Goal: Task Accomplishment & Management: Use online tool/utility

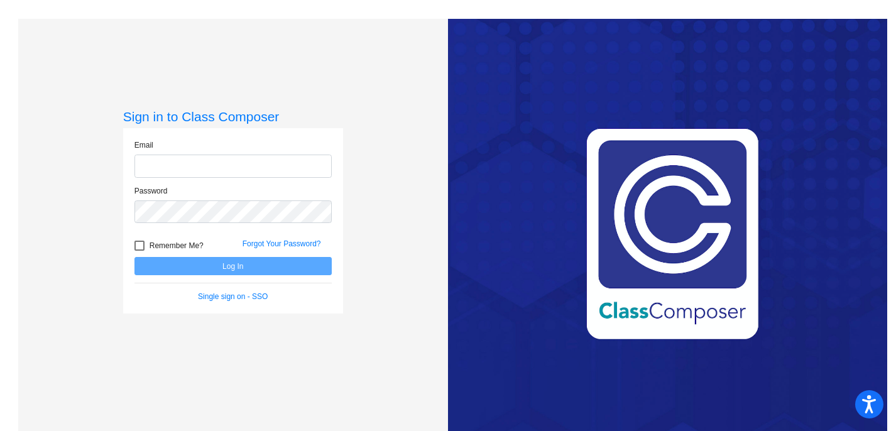
click at [235, 169] on input "email" at bounding box center [232, 166] width 197 height 23
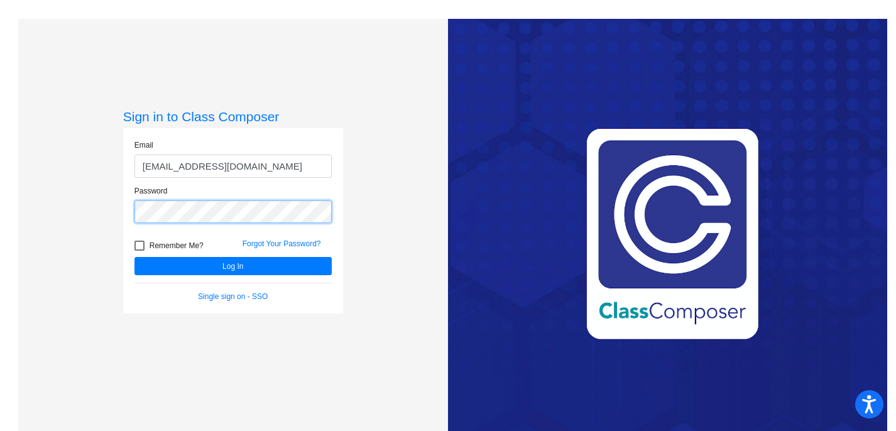
click at [134, 257] on button "Log In" at bounding box center [232, 266] width 197 height 18
click at [107, 208] on div "Sign in to Class Composer Email [EMAIL_ADDRESS][DOMAIN_NAME] Password Remember …" at bounding box center [233, 234] width 430 height 431
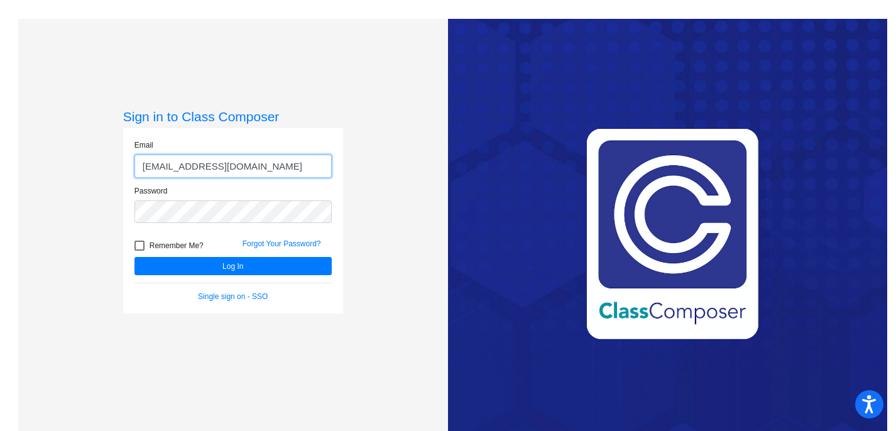
drag, startPoint x: 248, startPoint y: 160, endPoint x: 74, endPoint y: 164, distance: 173.5
click at [74, 164] on div "Sign in to Class Composer Email [EMAIL_ADDRESS][DOMAIN_NAME] Password Remember …" at bounding box center [233, 234] width 430 height 431
drag, startPoint x: 234, startPoint y: 168, endPoint x: 102, endPoint y: 168, distance: 132.6
click at [102, 168] on div "Sign in to Class Composer Email [EMAIL_ADDRESS][DOMAIN_NAME] Password Remember …" at bounding box center [233, 234] width 430 height 431
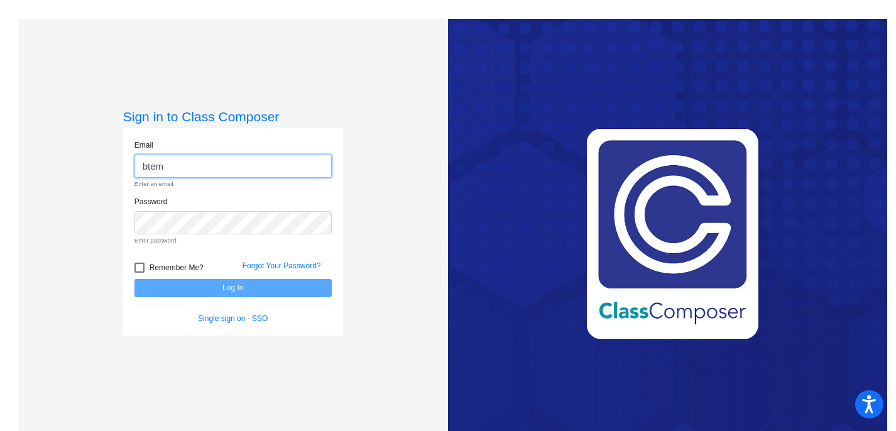
type input "[EMAIL_ADDRESS][DOMAIN_NAME]"
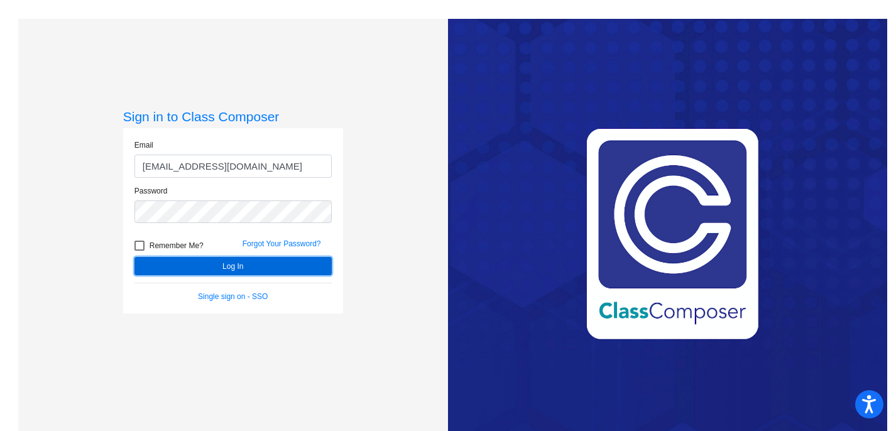
click at [239, 267] on button "Log In" at bounding box center [232, 266] width 197 height 18
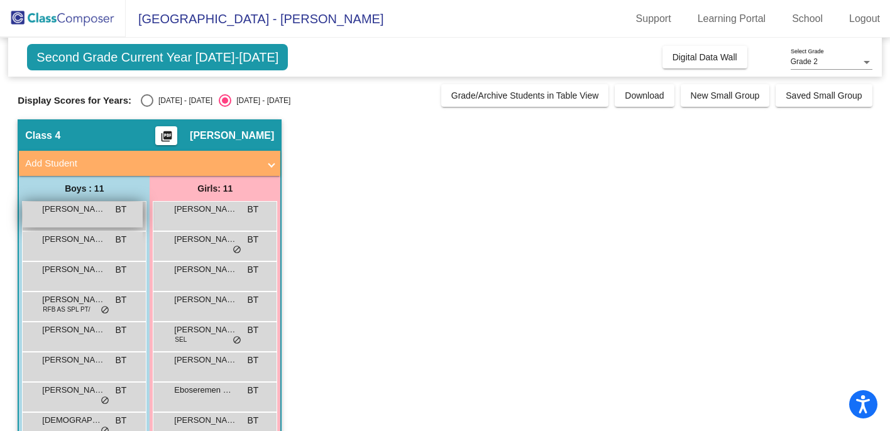
click at [80, 215] on div "[PERSON_NAME] BT lock do_not_disturb_alt" at bounding box center [83, 215] width 120 height 26
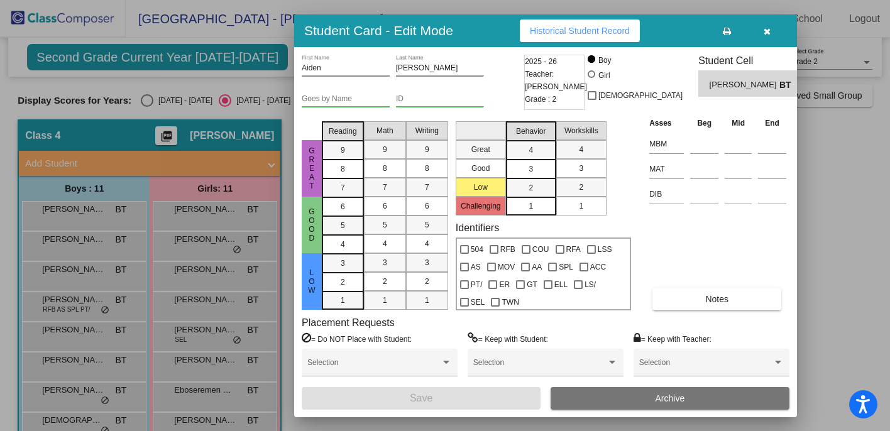
click at [586, 31] on span "Historical Student Record" at bounding box center [580, 31] width 100 height 10
click at [765, 31] on icon "button" at bounding box center [767, 31] width 7 height 9
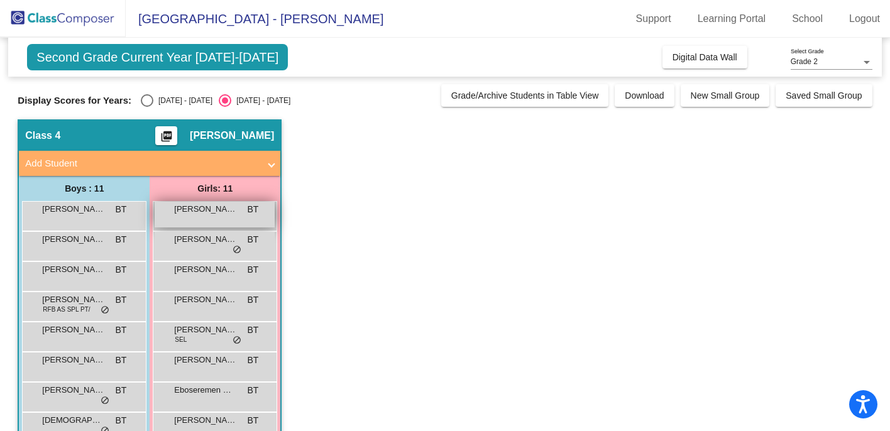
click at [200, 212] on span "[PERSON_NAME]" at bounding box center [205, 209] width 63 height 13
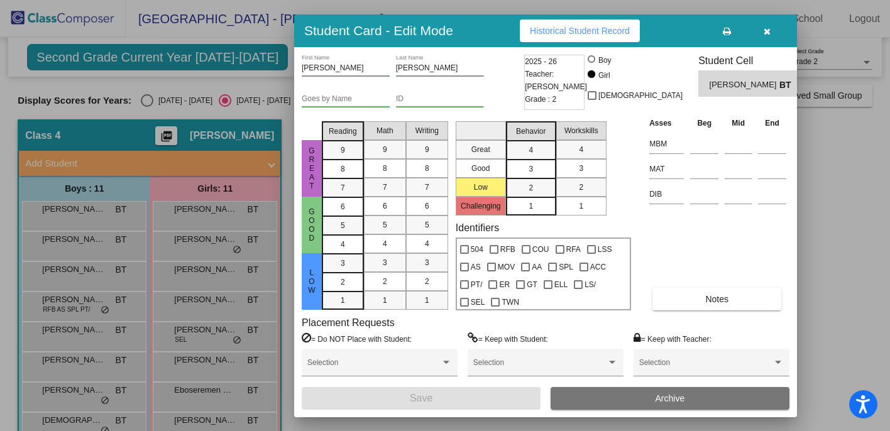
click at [613, 25] on button "Historical Student Record" at bounding box center [580, 30] width 120 height 23
click at [764, 34] on icon "button" at bounding box center [767, 31] width 7 height 9
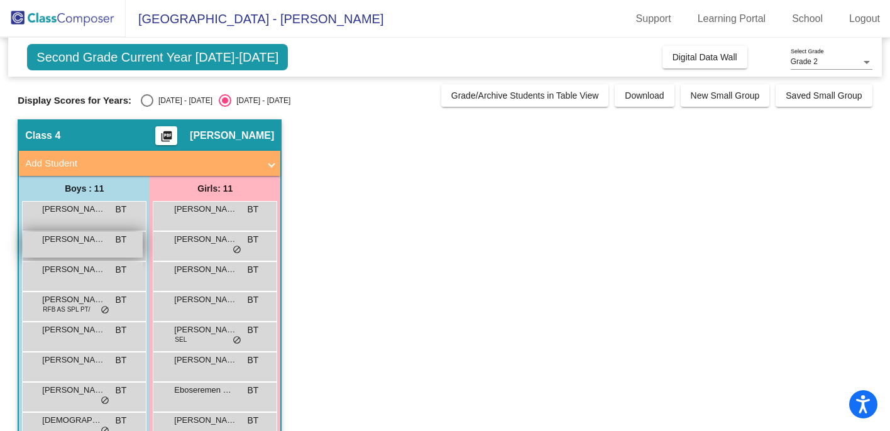
click at [80, 243] on span "[PERSON_NAME]" at bounding box center [73, 239] width 63 height 13
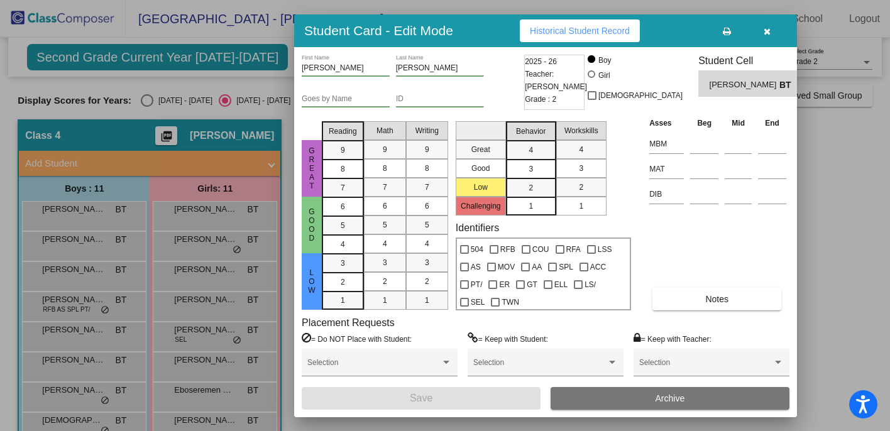
click at [602, 30] on span "Historical Student Record" at bounding box center [580, 31] width 100 height 10
click at [195, 255] on div at bounding box center [445, 215] width 890 height 431
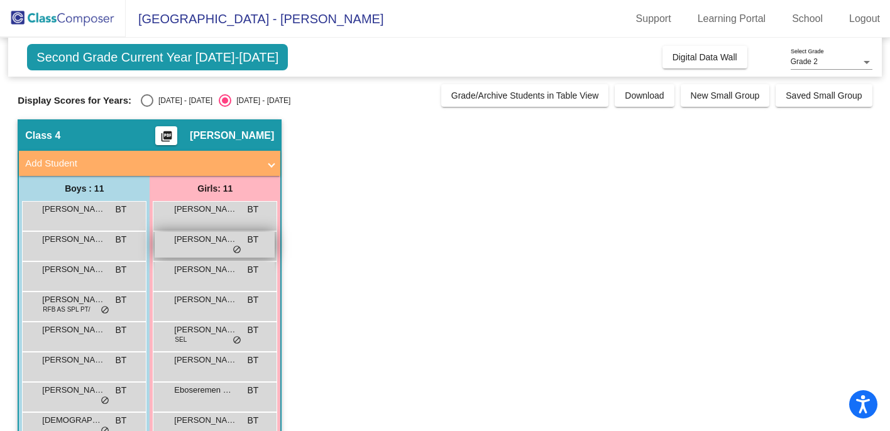
click at [195, 253] on div "[PERSON_NAME] [PERSON_NAME] lock do_not_disturb_alt" at bounding box center [215, 245] width 120 height 26
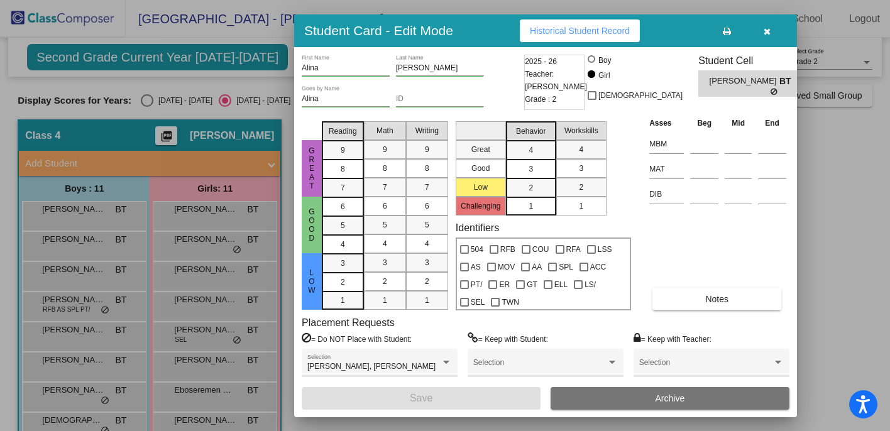
click at [608, 30] on span "Historical Student Record" at bounding box center [580, 31] width 100 height 10
click at [210, 240] on div at bounding box center [445, 215] width 890 height 431
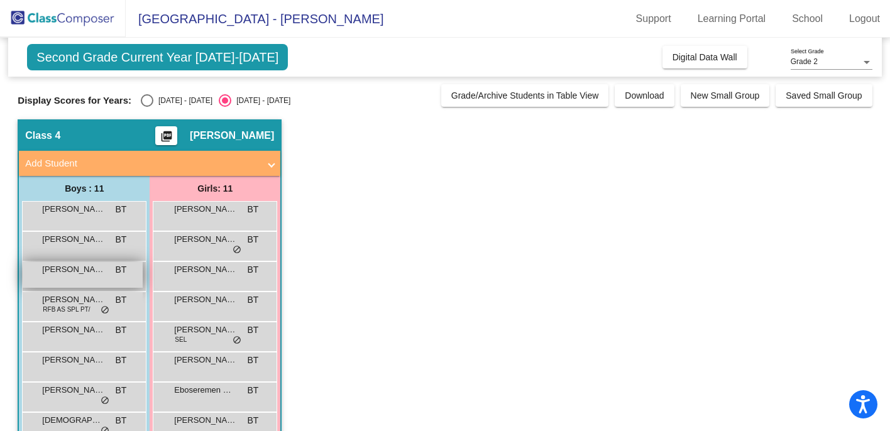
click at [79, 278] on div "[PERSON_NAME] BT lock do_not_disturb_alt" at bounding box center [83, 275] width 120 height 26
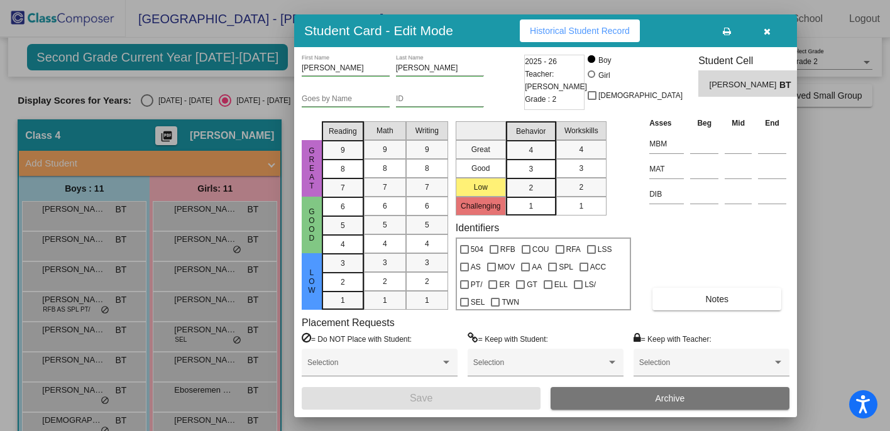
click at [612, 32] on span "Historical Student Record" at bounding box center [580, 31] width 100 height 10
click at [101, 288] on div at bounding box center [445, 215] width 890 height 431
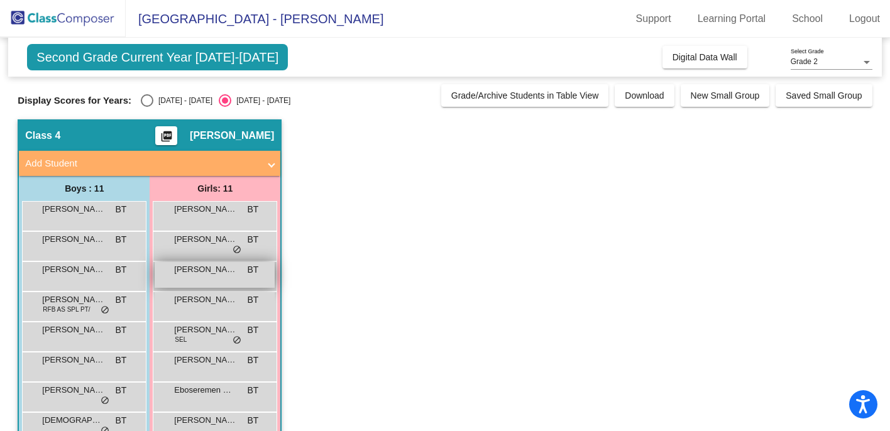
click at [197, 275] on span "[PERSON_NAME]" at bounding box center [205, 269] width 63 height 13
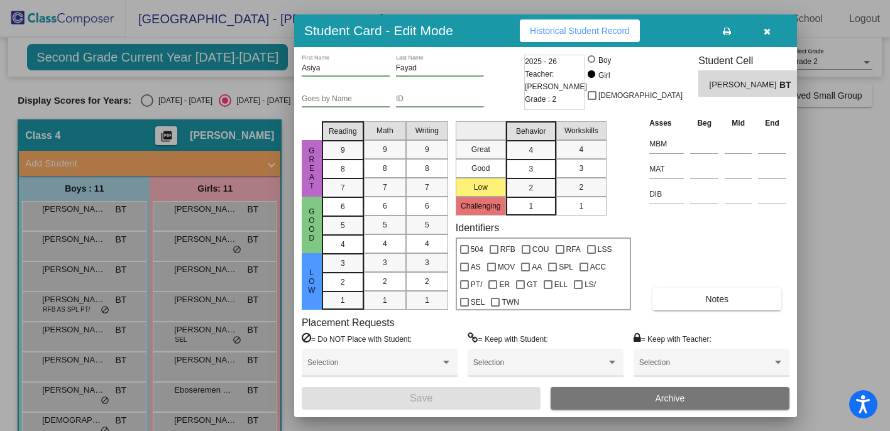
click at [622, 31] on span "Historical Student Record" at bounding box center [580, 31] width 100 height 10
click at [191, 282] on div at bounding box center [445, 215] width 890 height 431
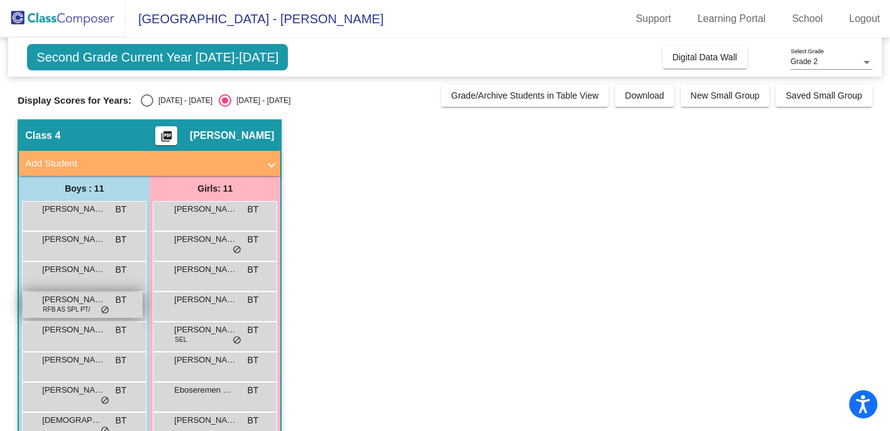
click at [66, 307] on span "RFB AS SPL PT/" at bounding box center [66, 309] width 47 height 9
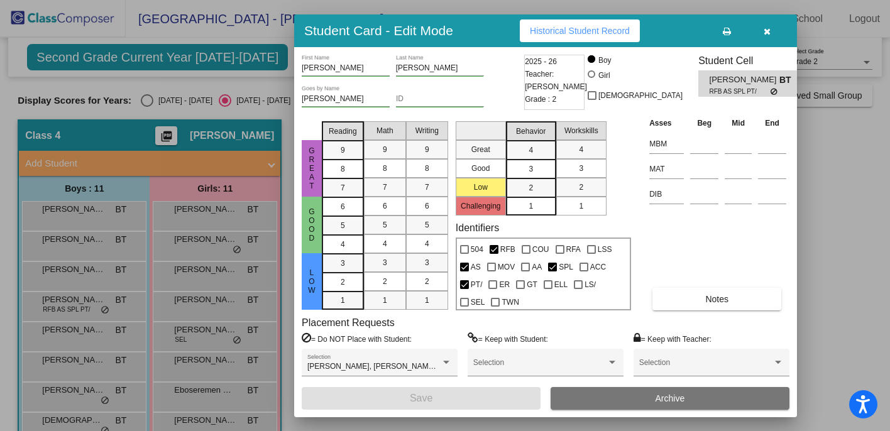
click at [764, 32] on icon "button" at bounding box center [767, 31] width 7 height 9
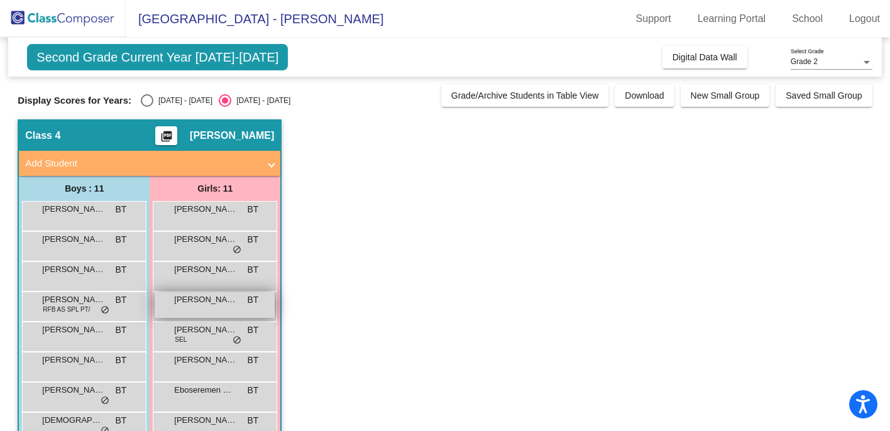
click at [184, 309] on div "[PERSON_NAME] BT lock do_not_disturb_alt" at bounding box center [215, 305] width 120 height 26
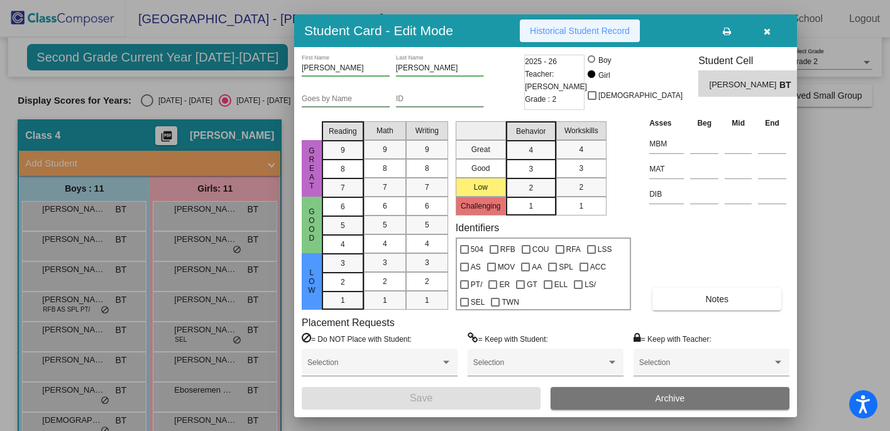
click at [600, 32] on span "Historical Student Record" at bounding box center [580, 31] width 100 height 10
click at [182, 293] on div at bounding box center [445, 215] width 890 height 431
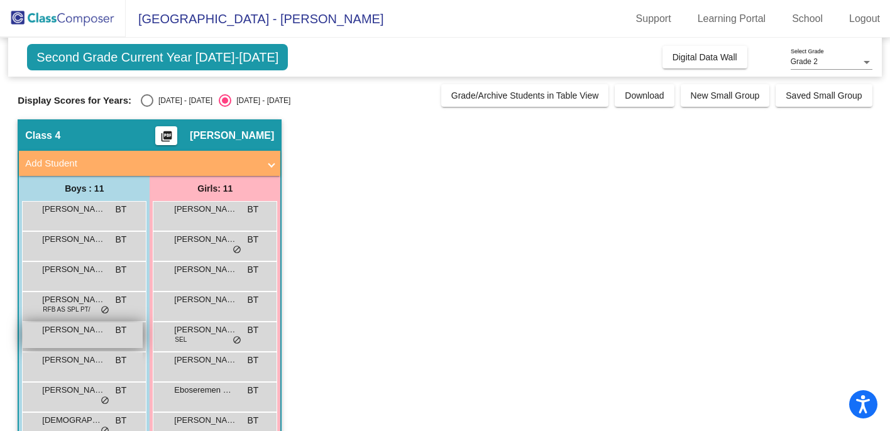
click at [47, 346] on div "[PERSON_NAME] [PERSON_NAME] lock do_not_disturb_alt" at bounding box center [83, 335] width 120 height 26
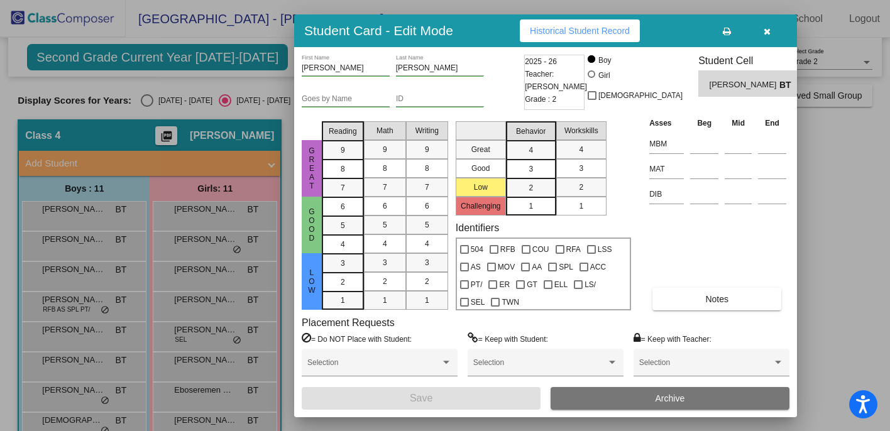
click at [765, 36] on button "button" at bounding box center [767, 30] width 40 height 23
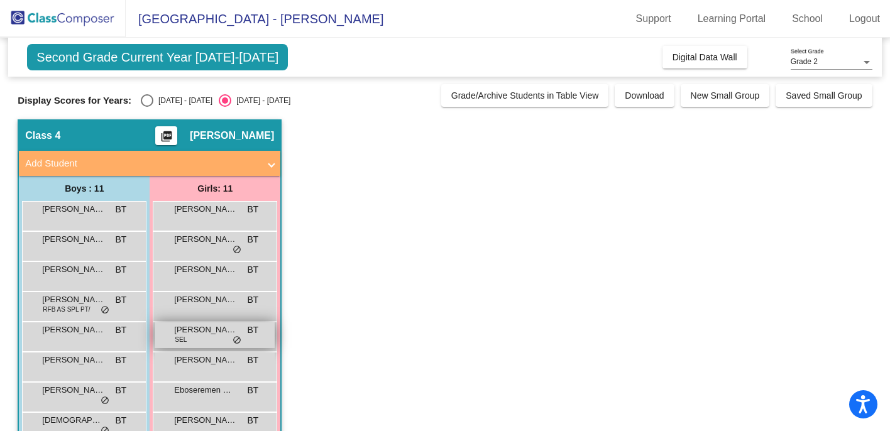
click at [209, 335] on span "[PERSON_NAME]" at bounding box center [205, 330] width 63 height 13
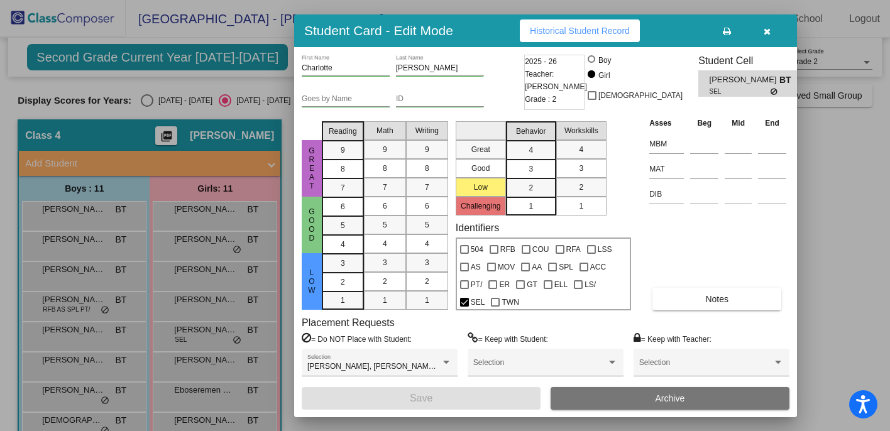
click at [584, 35] on span "Historical Student Record" at bounding box center [580, 31] width 100 height 10
click at [87, 363] on div at bounding box center [445, 215] width 890 height 431
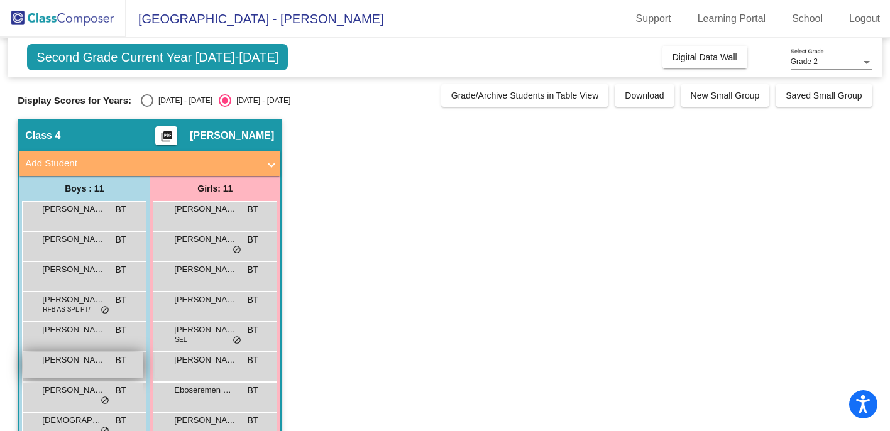
click at [74, 363] on span "[PERSON_NAME]" at bounding box center [73, 360] width 63 height 13
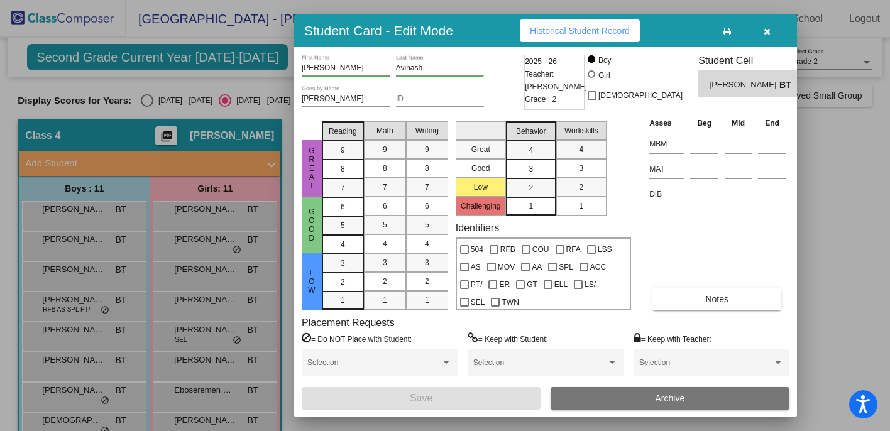
click at [608, 27] on span "Historical Student Record" at bounding box center [580, 31] width 100 height 10
click at [198, 368] on div at bounding box center [445, 215] width 890 height 431
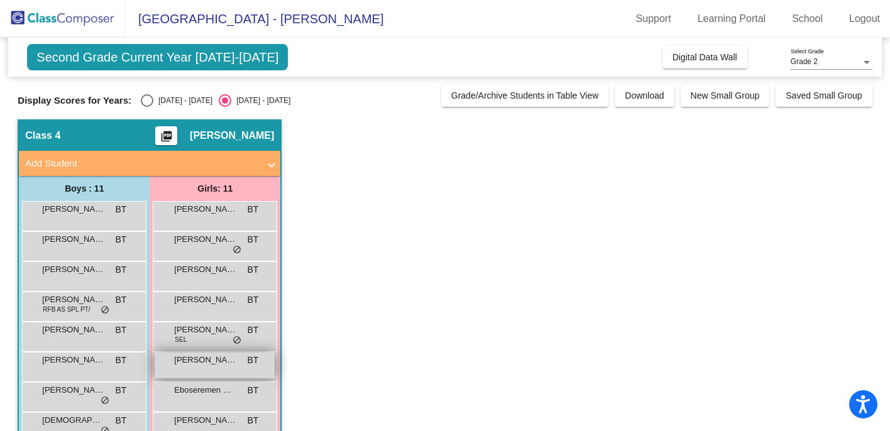
click at [189, 368] on div "[PERSON_NAME] BT lock do_not_disturb_alt" at bounding box center [215, 366] width 120 height 26
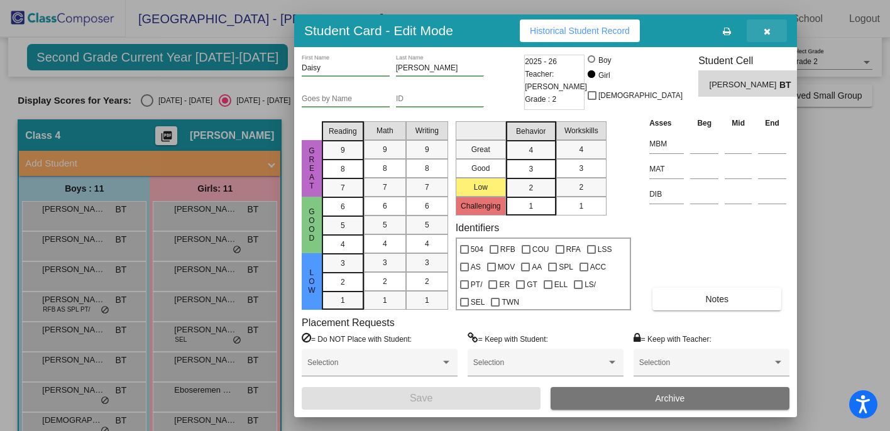
click at [767, 33] on icon "button" at bounding box center [767, 31] width 7 height 9
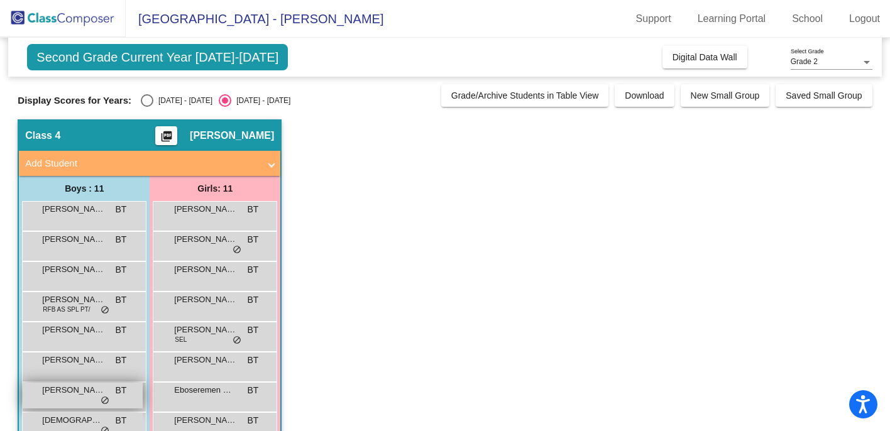
click at [76, 392] on span "[PERSON_NAME]" at bounding box center [73, 390] width 63 height 13
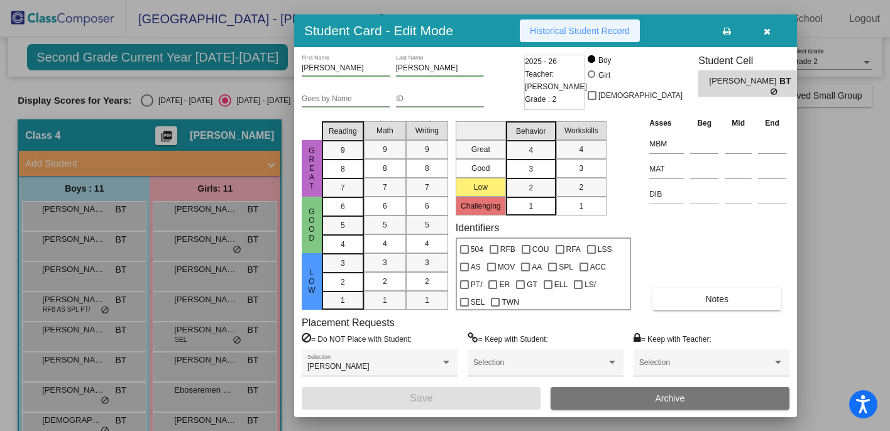
click at [597, 40] on button "Historical Student Record" at bounding box center [580, 30] width 120 height 23
click at [85, 371] on div at bounding box center [445, 215] width 890 height 431
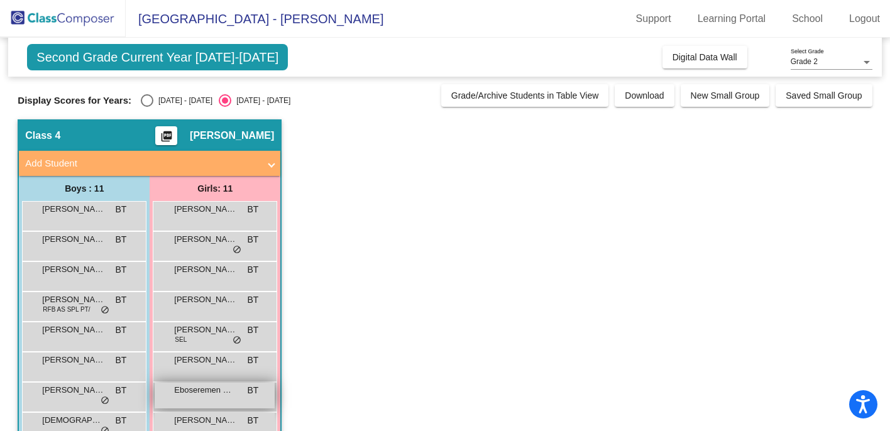
click at [214, 389] on span "Eboseremen Oseghale" at bounding box center [205, 390] width 63 height 13
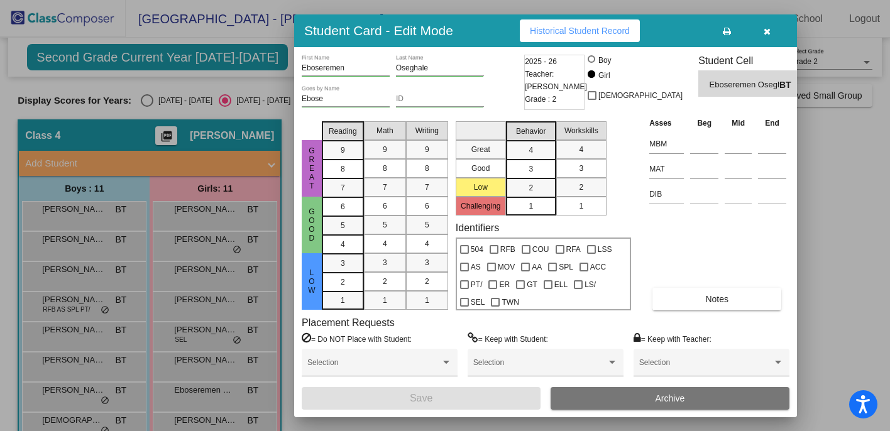
click at [614, 29] on span "Historical Student Record" at bounding box center [580, 31] width 100 height 10
click at [150, 234] on div at bounding box center [445, 215] width 890 height 431
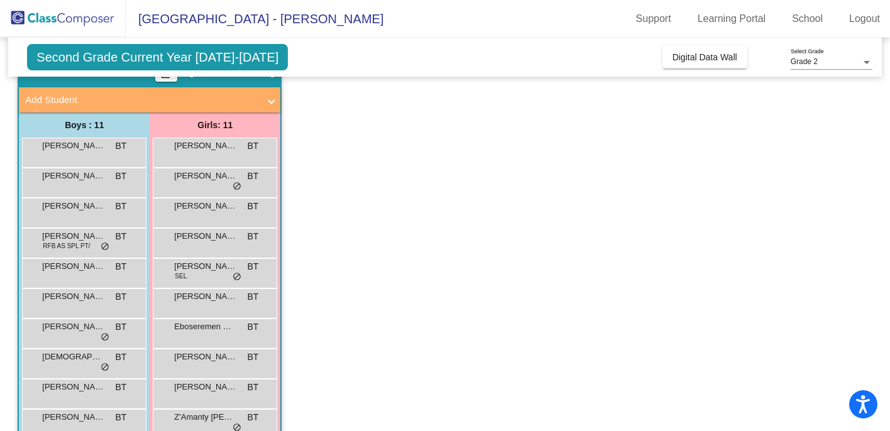
scroll to position [122, 0]
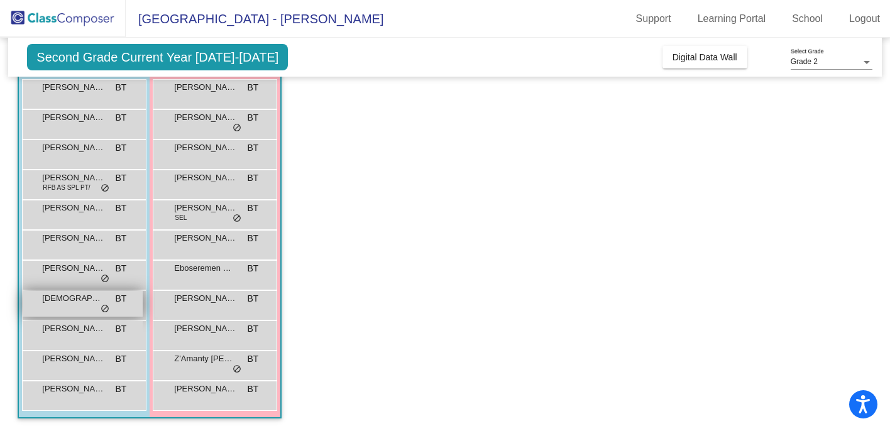
click at [55, 306] on div "[PERSON_NAME] BT lock do_not_disturb_alt" at bounding box center [83, 304] width 120 height 26
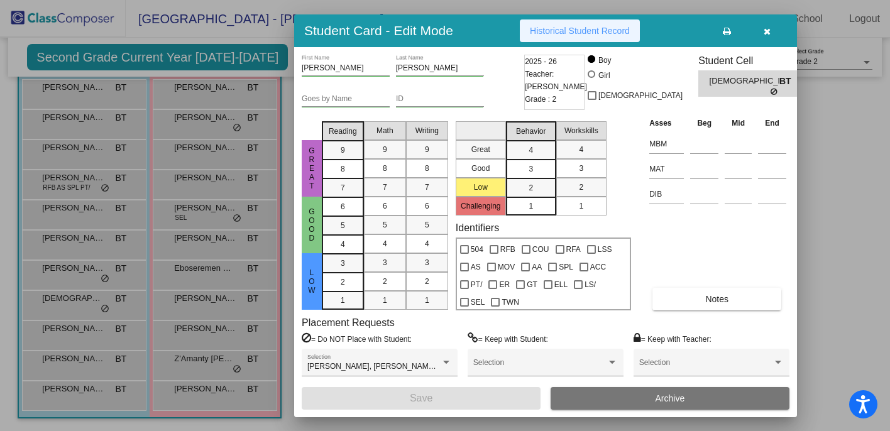
click at [598, 29] on span "Historical Student Record" at bounding box center [580, 31] width 100 height 10
click at [36, 334] on div at bounding box center [445, 215] width 890 height 431
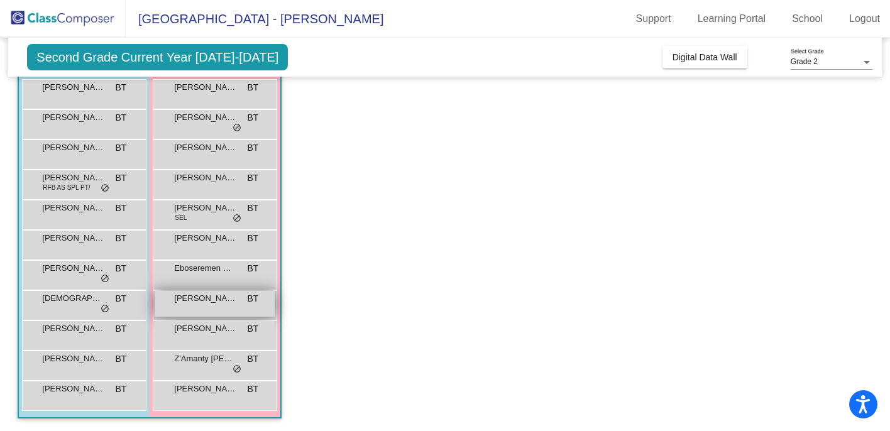
click at [228, 299] on span "[PERSON_NAME]" at bounding box center [205, 298] width 63 height 13
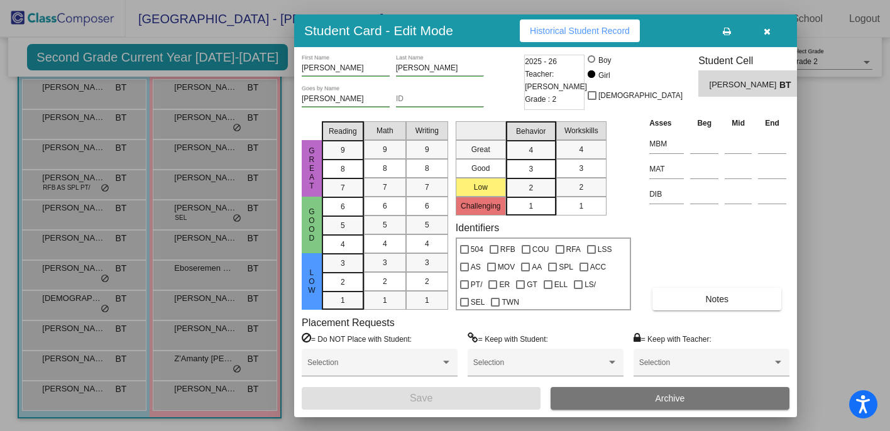
click at [608, 30] on span "Historical Student Record" at bounding box center [580, 31] width 100 height 10
click at [69, 358] on div at bounding box center [445, 215] width 890 height 431
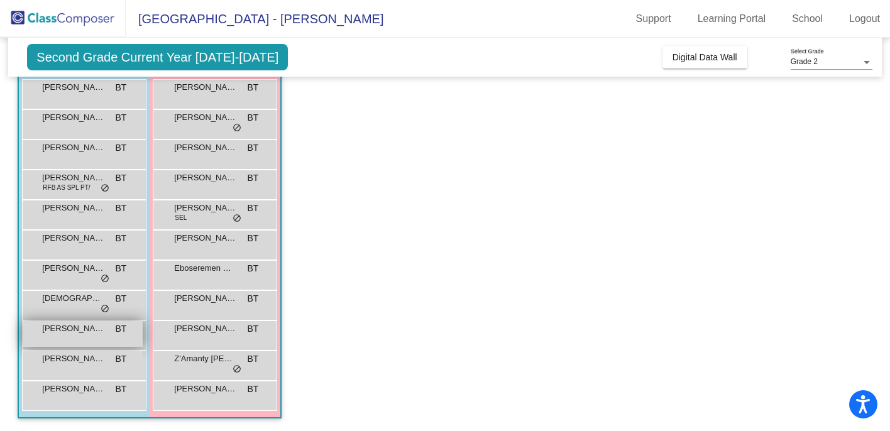
click at [66, 339] on div "[PERSON_NAME] BT lock do_not_disturb_alt" at bounding box center [83, 334] width 120 height 26
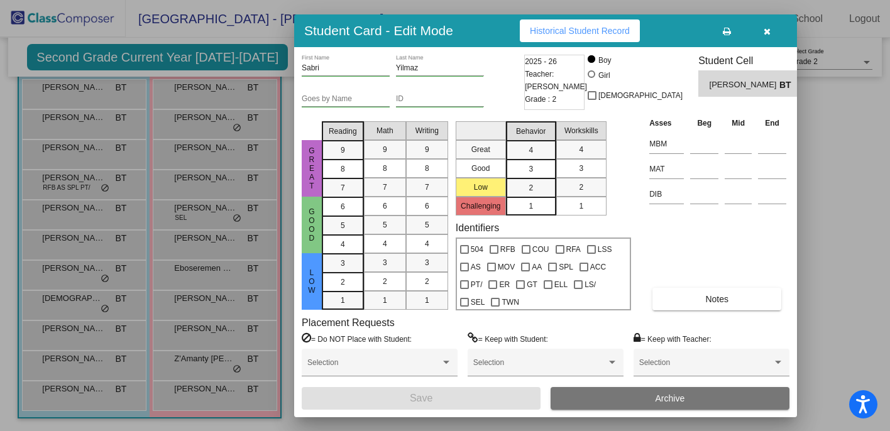
click at [576, 33] on span "Historical Student Record" at bounding box center [580, 31] width 100 height 10
click at [87, 349] on div at bounding box center [445, 215] width 890 height 431
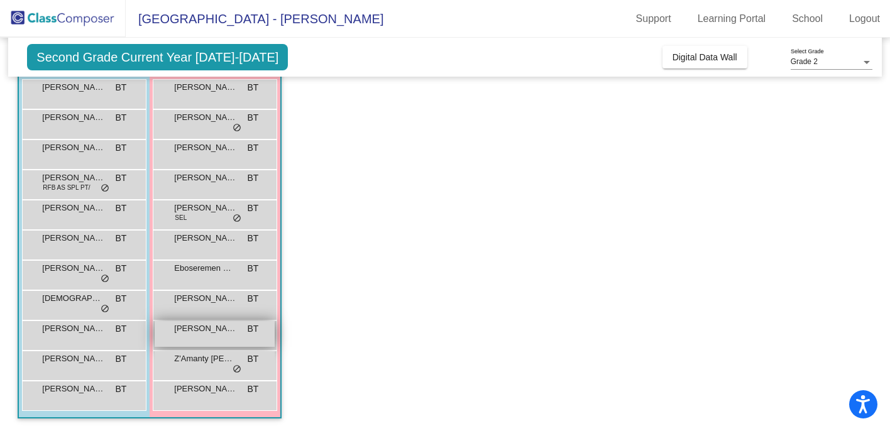
click at [204, 333] on span "[PERSON_NAME]" at bounding box center [205, 328] width 63 height 13
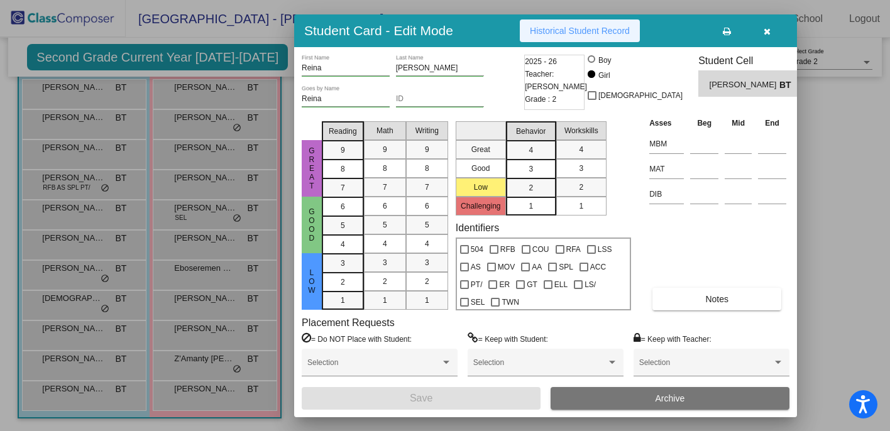
click at [594, 31] on span "Historical Student Record" at bounding box center [580, 31] width 100 height 10
click at [107, 334] on div at bounding box center [445, 215] width 890 height 431
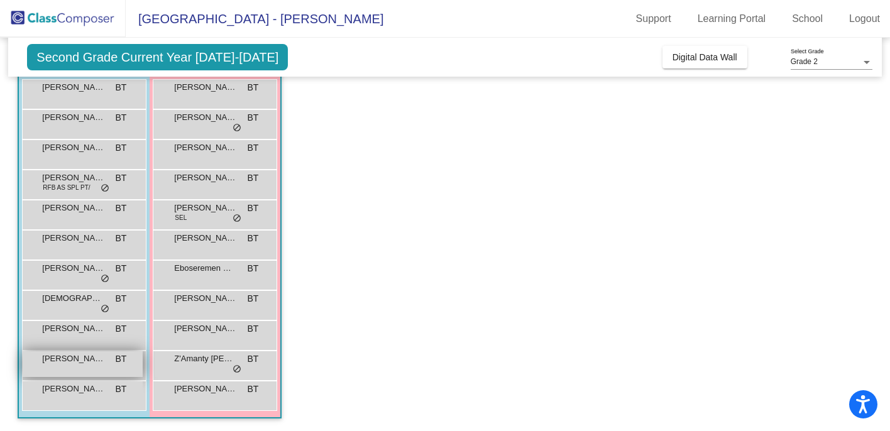
click at [63, 370] on div "[PERSON_NAME] BT lock do_not_disturb_alt" at bounding box center [83, 364] width 120 height 26
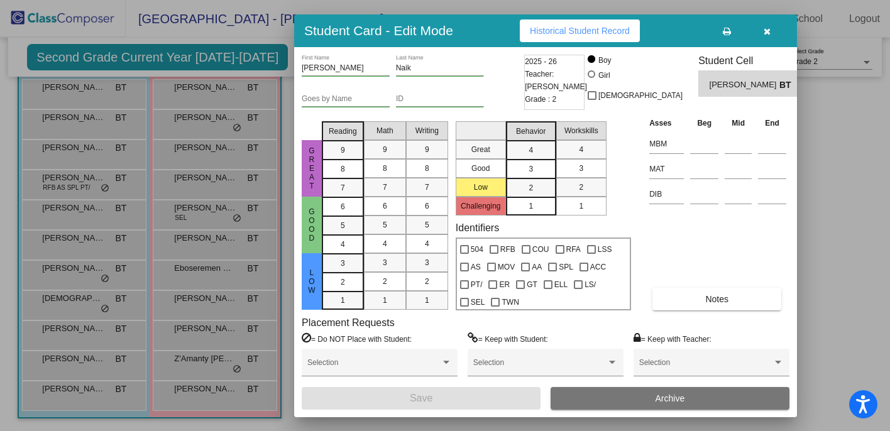
click at [583, 35] on span "Historical Student Record" at bounding box center [580, 31] width 100 height 10
click at [72, 325] on div at bounding box center [445, 215] width 890 height 431
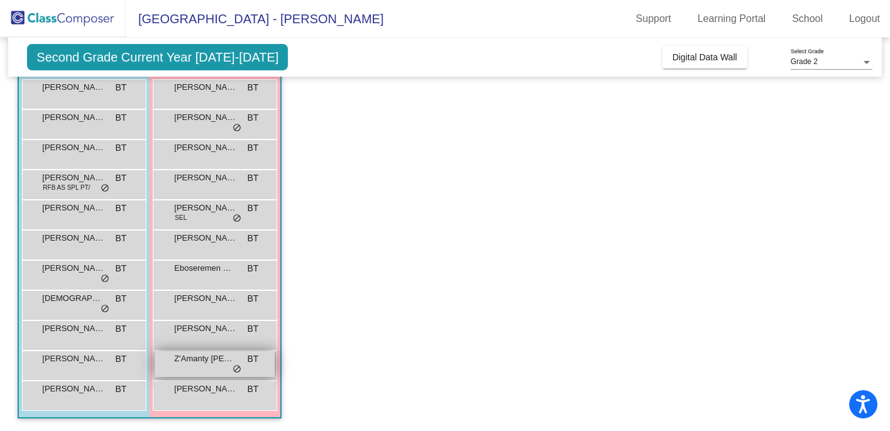
click at [188, 373] on div "Z'Amanty [PERSON_NAME] BT lock do_not_disturb_alt" at bounding box center [215, 364] width 120 height 26
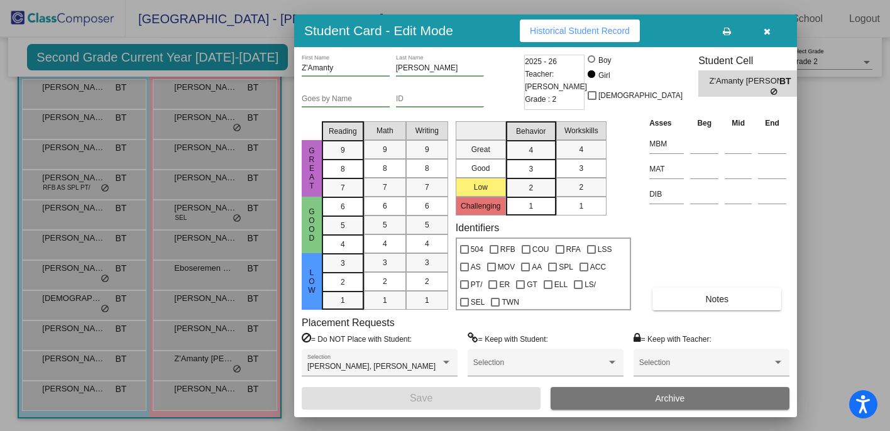
click at [586, 33] on span "Historical Student Record" at bounding box center [580, 31] width 100 height 10
click at [142, 309] on div at bounding box center [445, 215] width 890 height 431
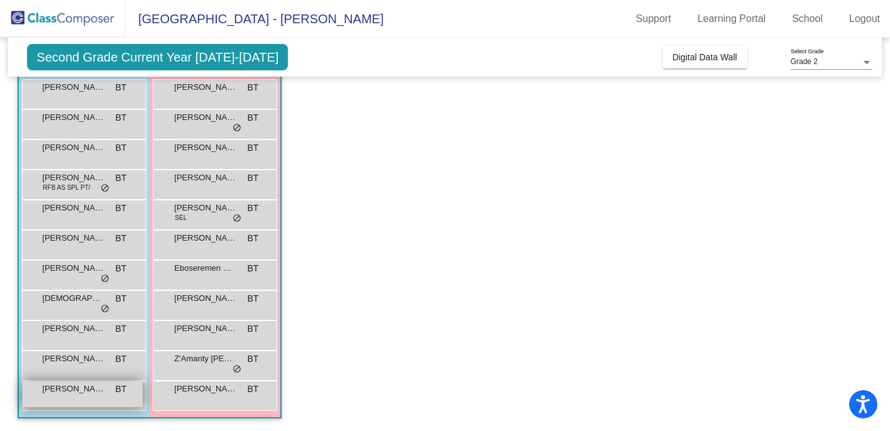
click at [57, 394] on span "[PERSON_NAME] [PERSON_NAME]" at bounding box center [73, 389] width 63 height 13
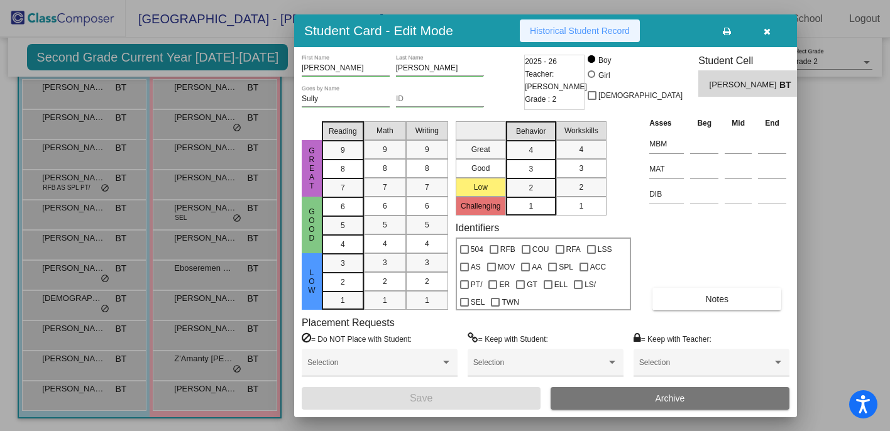
click at [586, 37] on button "Historical Student Record" at bounding box center [580, 30] width 120 height 23
click at [96, 359] on div at bounding box center [445, 215] width 890 height 431
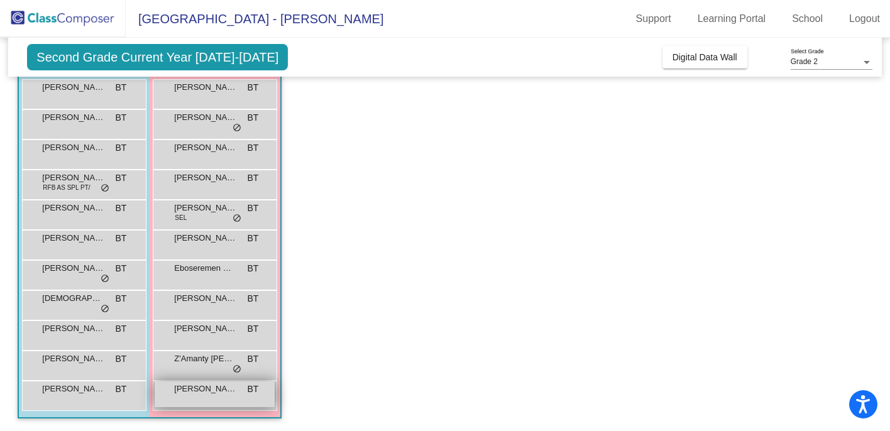
click at [208, 391] on span "[PERSON_NAME]" at bounding box center [205, 389] width 63 height 13
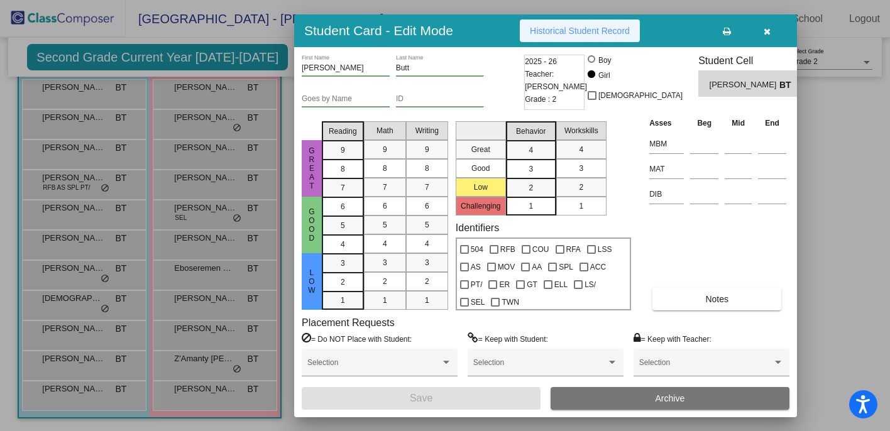
click at [618, 35] on span "Historical Student Record" at bounding box center [580, 31] width 100 height 10
click at [190, 216] on div at bounding box center [445, 215] width 890 height 431
